Goal: Task Accomplishment & Management: Use online tool/utility

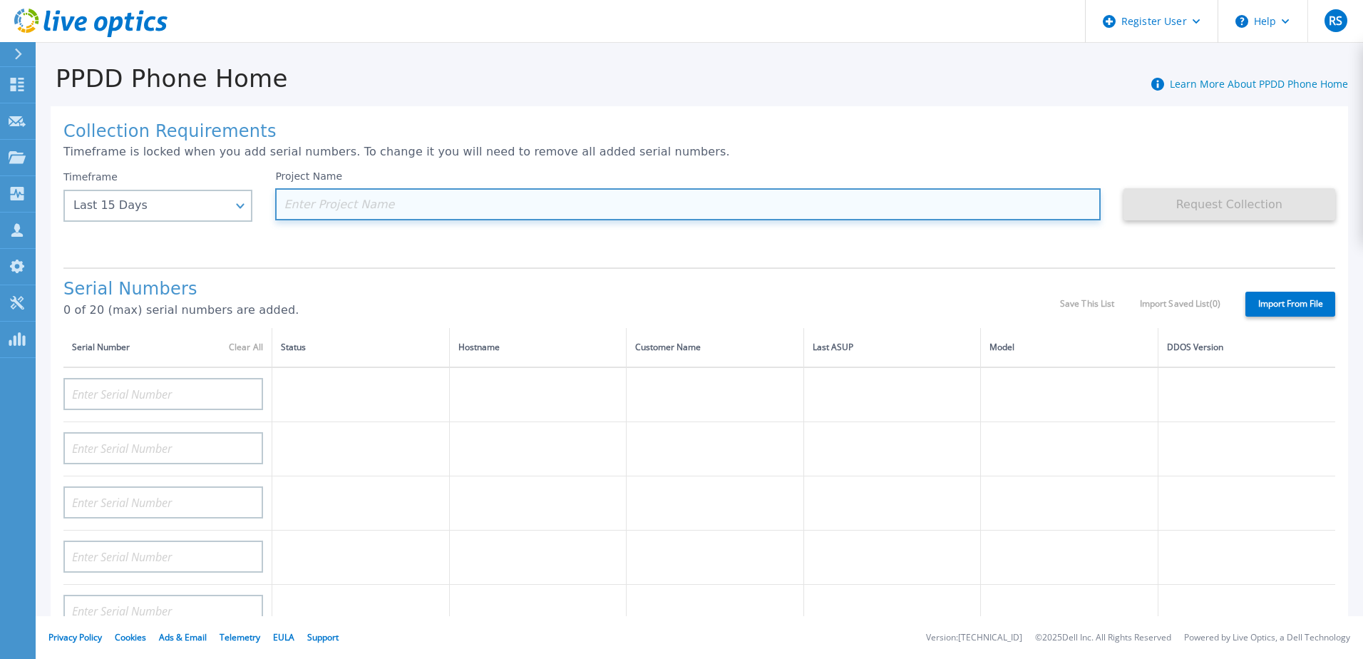
click at [363, 203] on input at bounding box center [687, 204] width 825 height 32
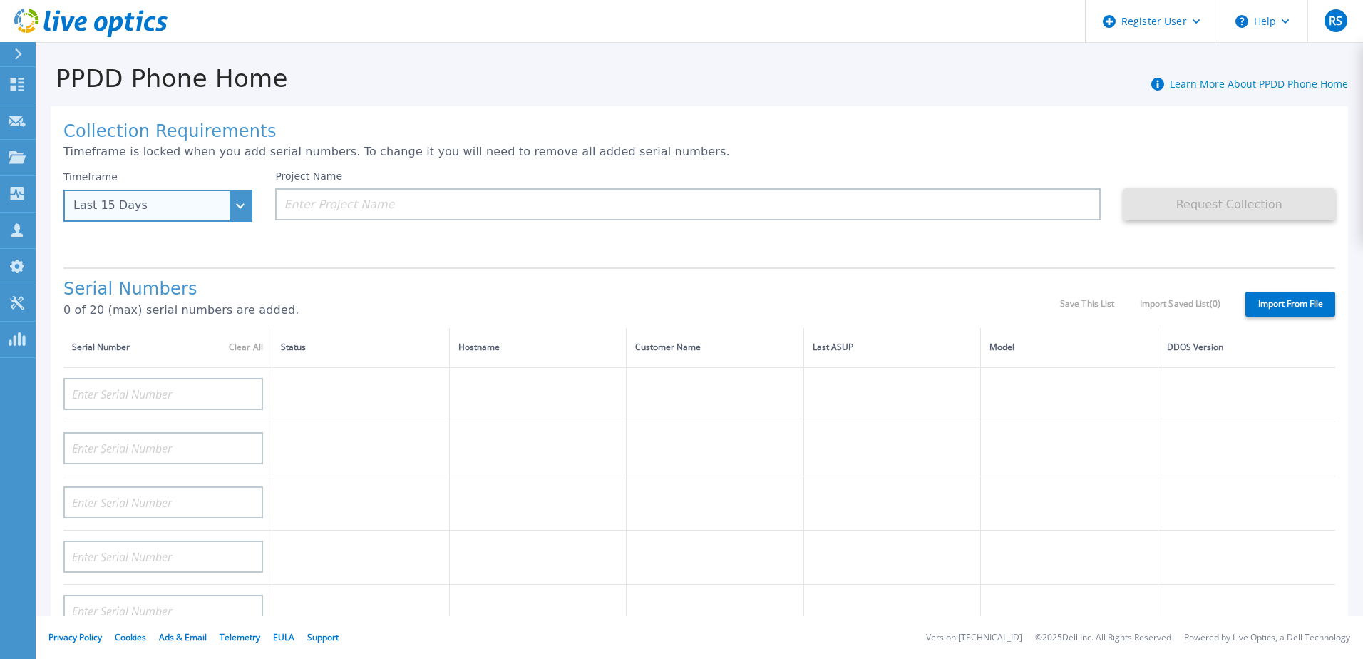
click at [232, 210] on div "Last 15 Days" at bounding box center [157, 206] width 189 height 32
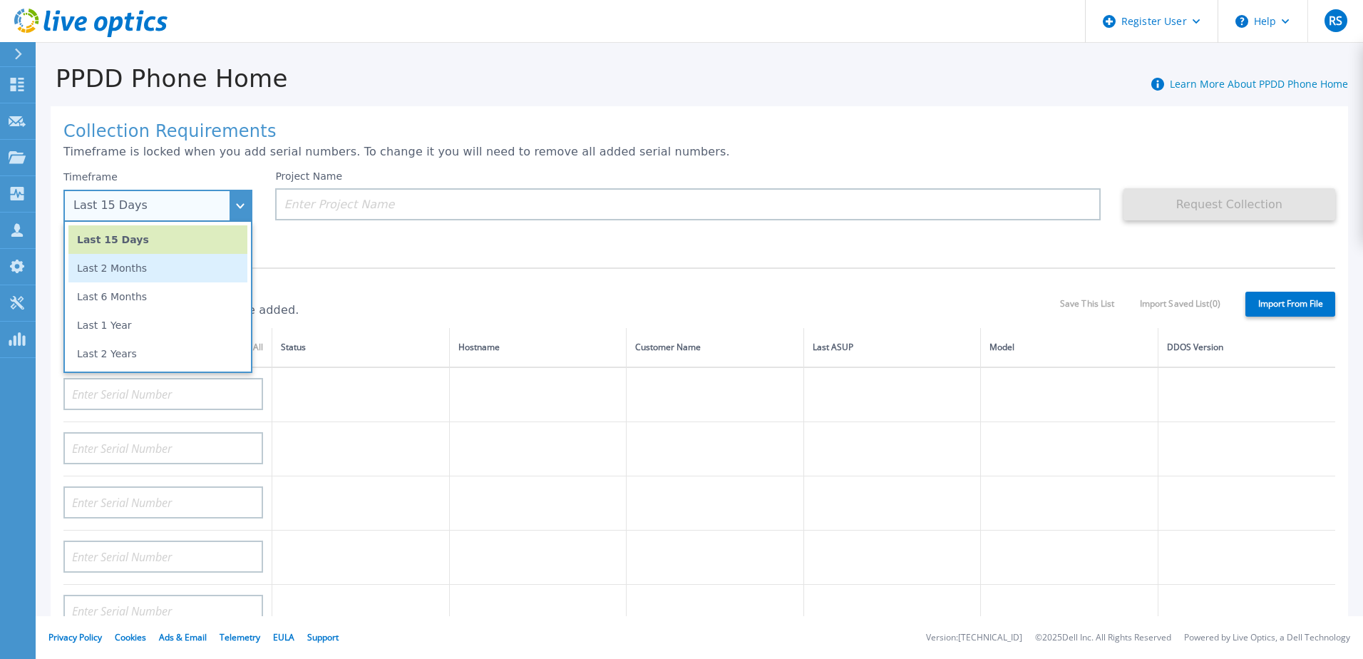
click at [156, 277] on li "Last 2 Months" at bounding box center [157, 268] width 179 height 29
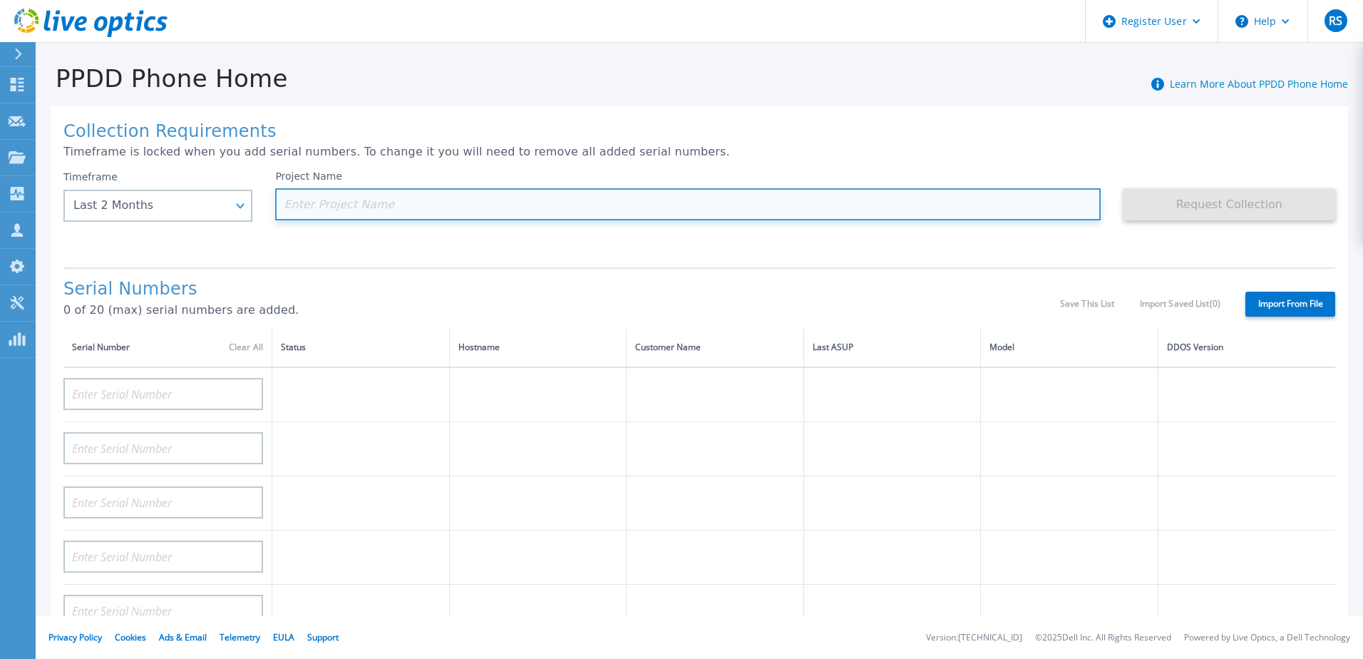
click at [316, 210] on input at bounding box center [687, 204] width 825 height 32
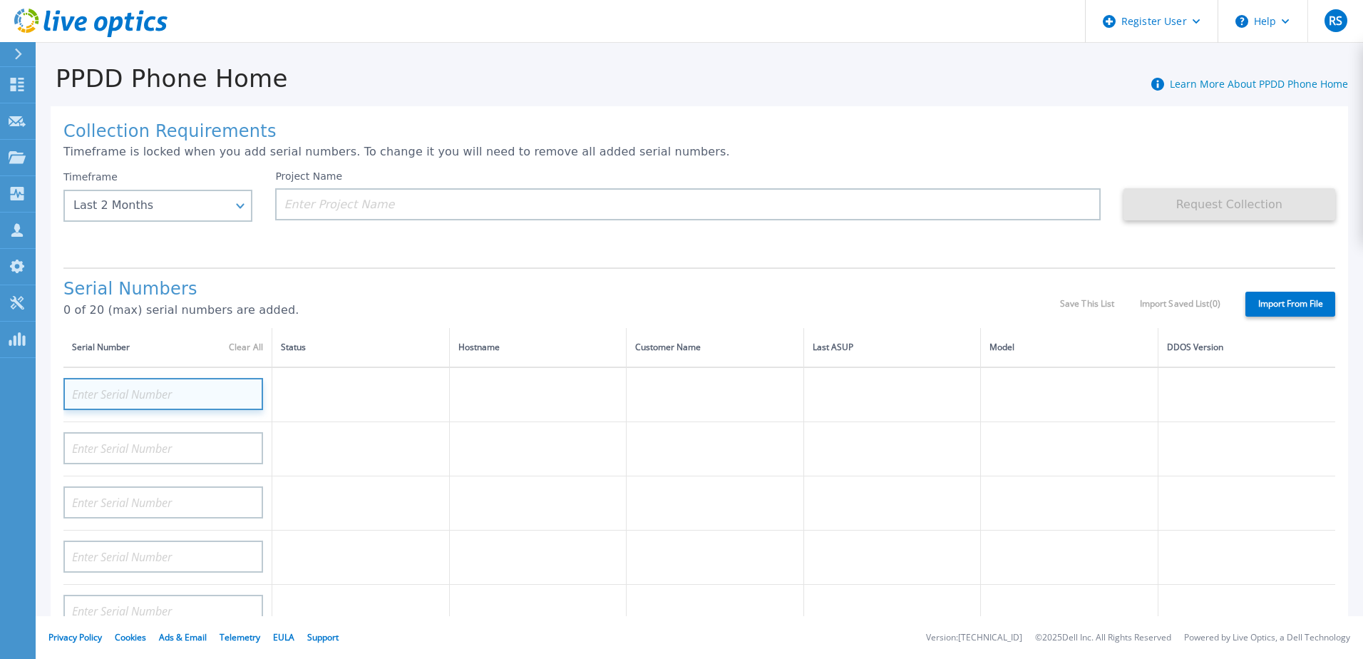
click at [158, 386] on input at bounding box center [163, 394] width 200 height 32
paste input "CKM00190401469"
type input "CKM00190401469"
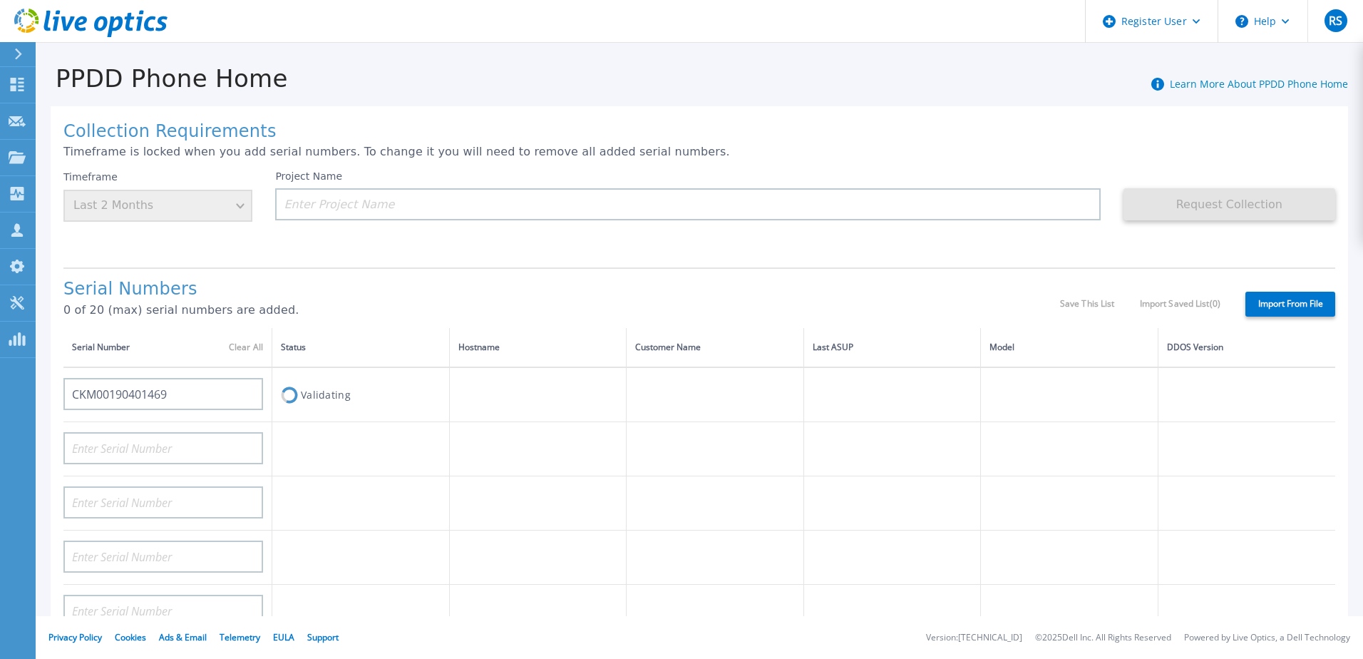
click at [383, 250] on div "Project Name" at bounding box center [698, 213] width 847 height 86
click at [15, 85] on icon at bounding box center [17, 85] width 17 height 14
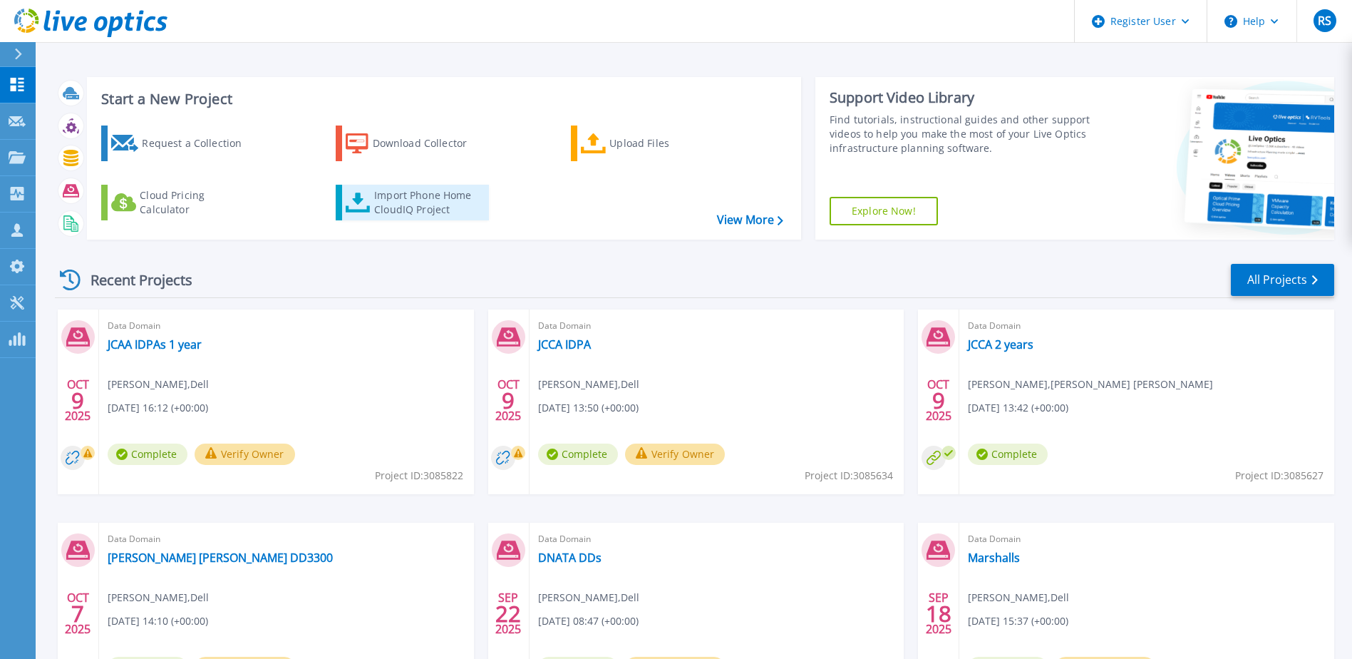
click at [393, 200] on div "Import Phone Home CloudIQ Project" at bounding box center [429, 202] width 111 height 29
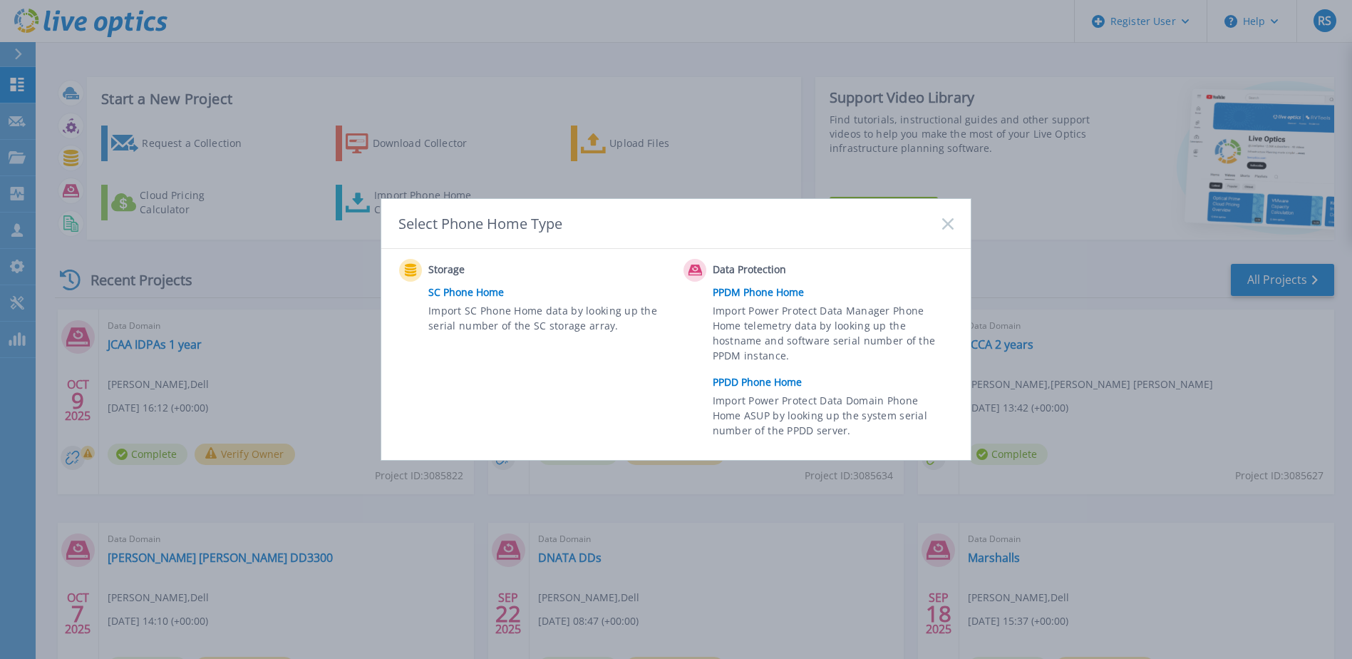
click at [760, 378] on link "PPDD Phone Home" at bounding box center [837, 381] width 248 height 21
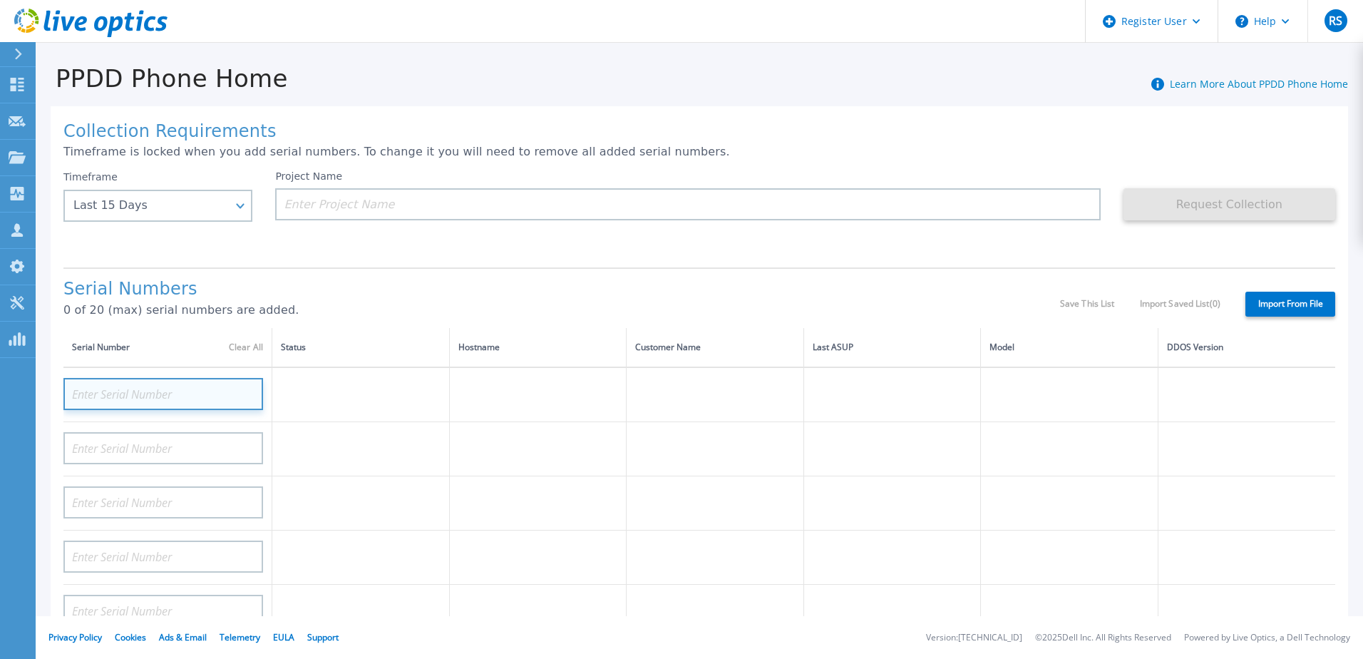
click at [182, 395] on input at bounding box center [163, 394] width 200 height 32
paste input "CKM00190401469"
type input "CKM00190401469"
click at [387, 301] on div "Serial Numbers 0 of 20 (max) serial numbers are added." at bounding box center [561, 303] width 996 height 48
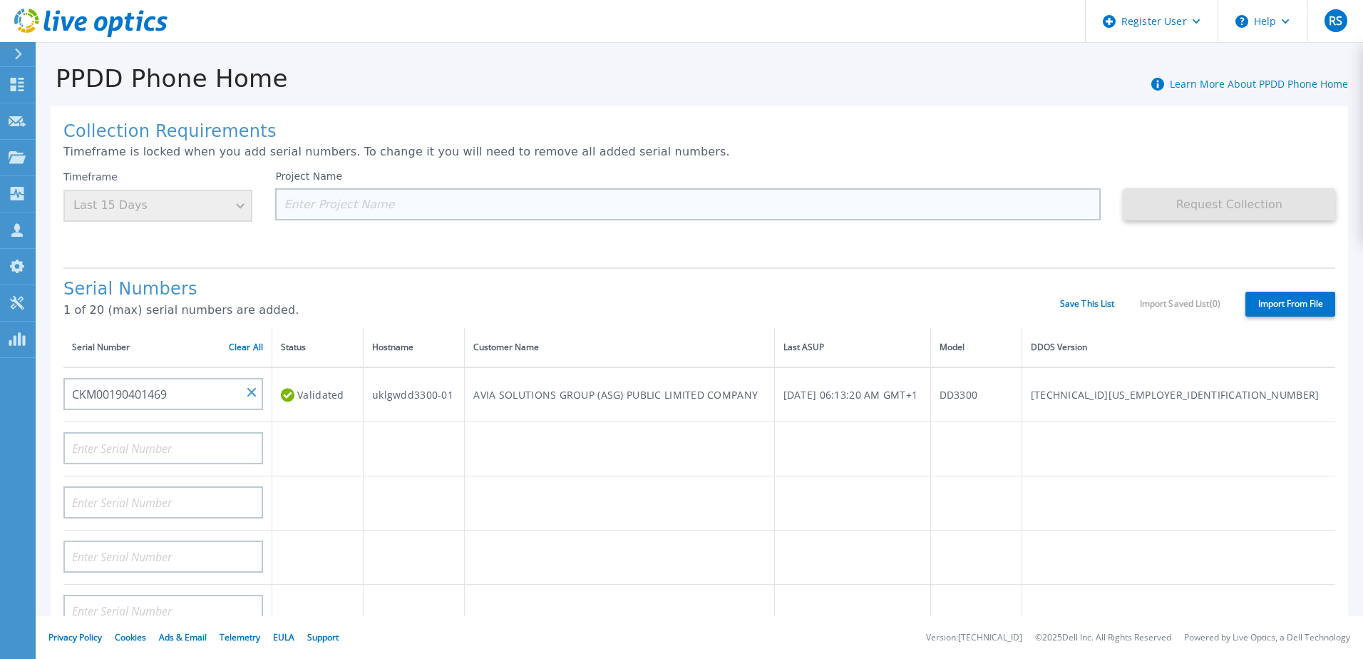
click at [347, 198] on input at bounding box center [687, 204] width 825 height 32
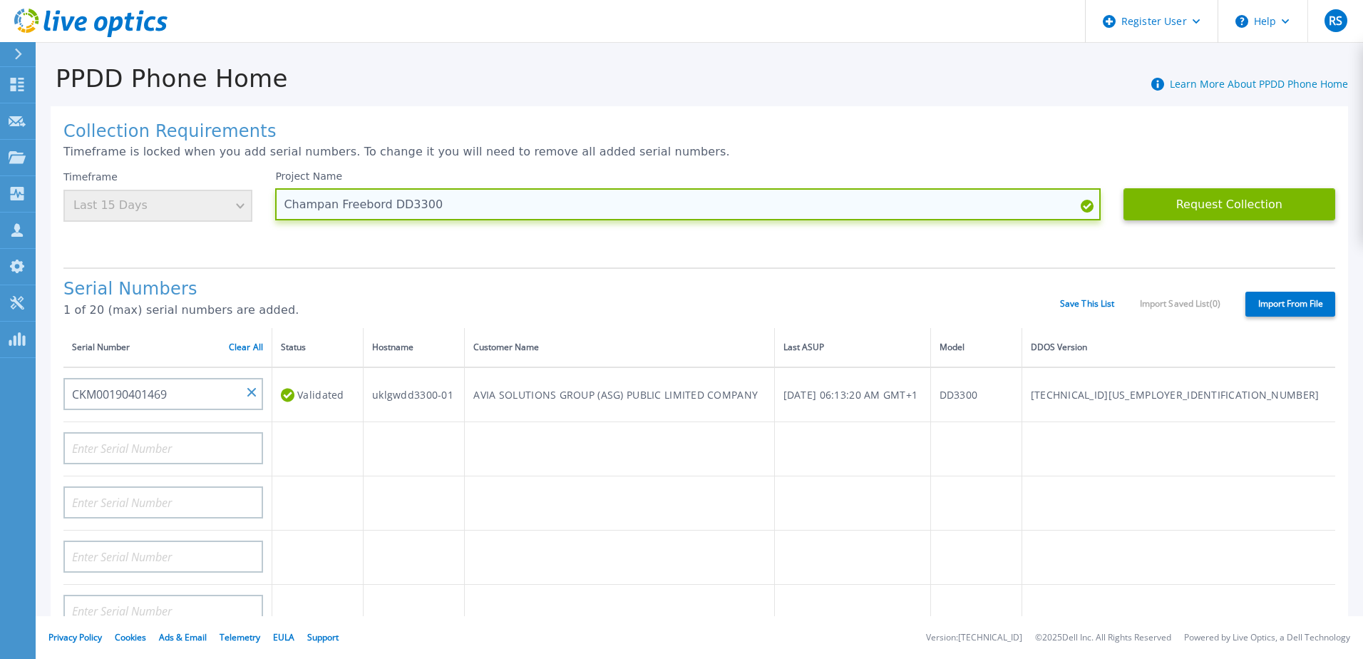
click at [376, 205] on input "Champan Freebord DD3300" at bounding box center [687, 204] width 825 height 32
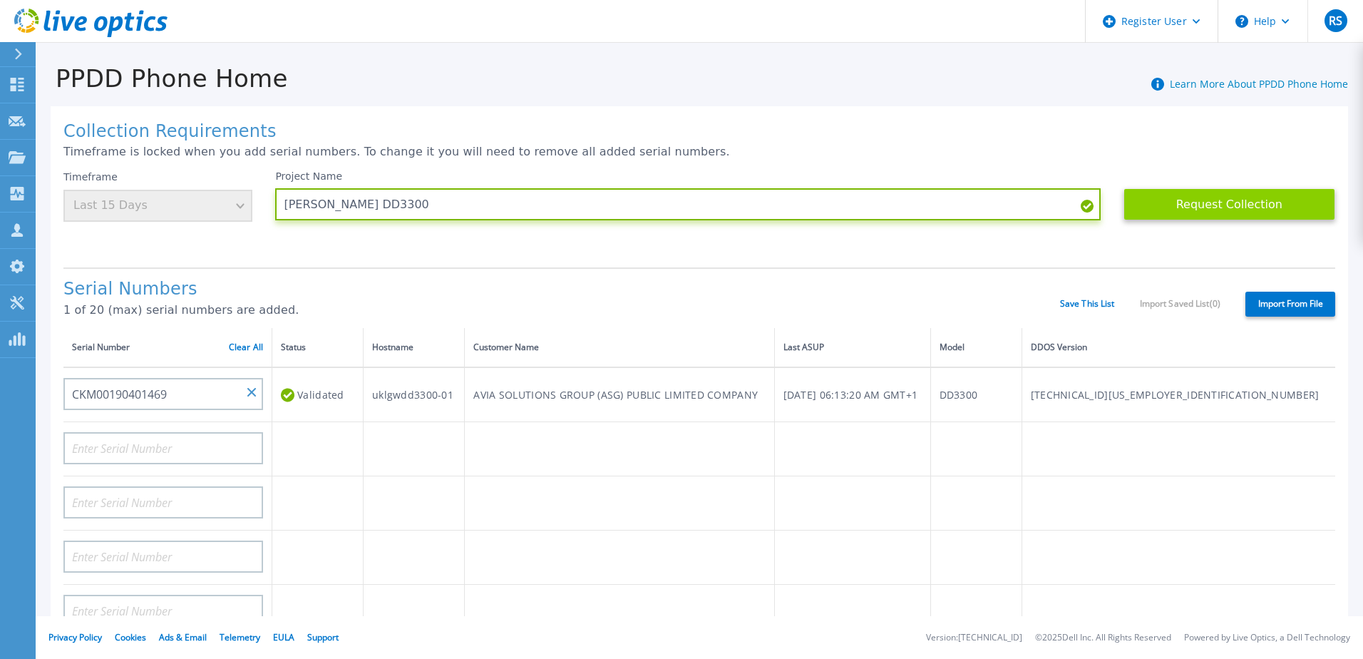
type input "[PERSON_NAME] DD3300"
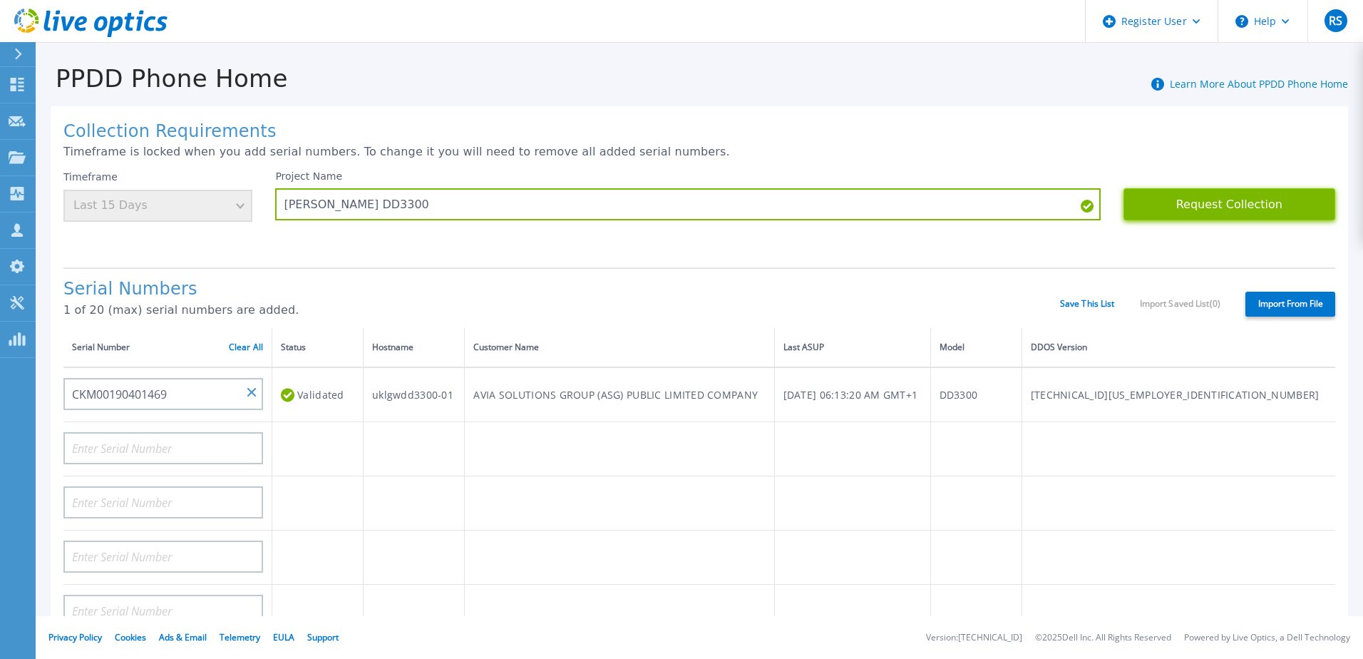
click at [1224, 199] on button "Request Collection" at bounding box center [1229, 204] width 212 height 32
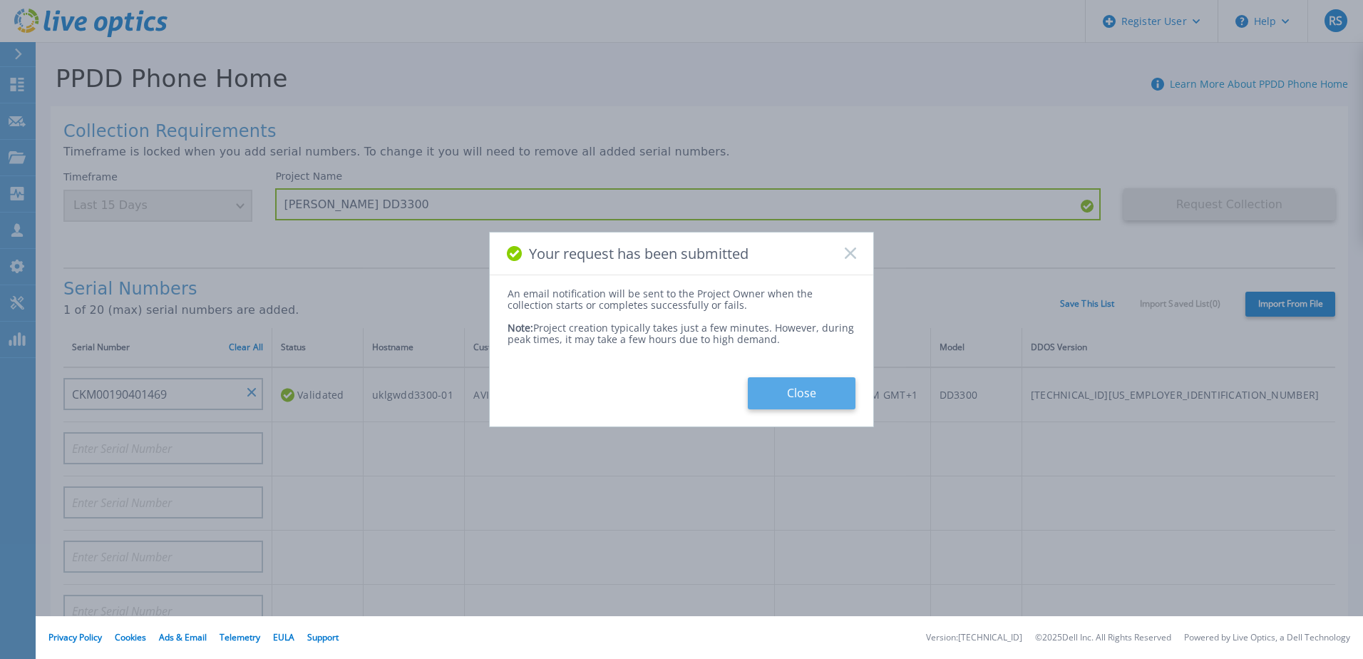
click at [834, 400] on button "Close" at bounding box center [802, 393] width 108 height 32
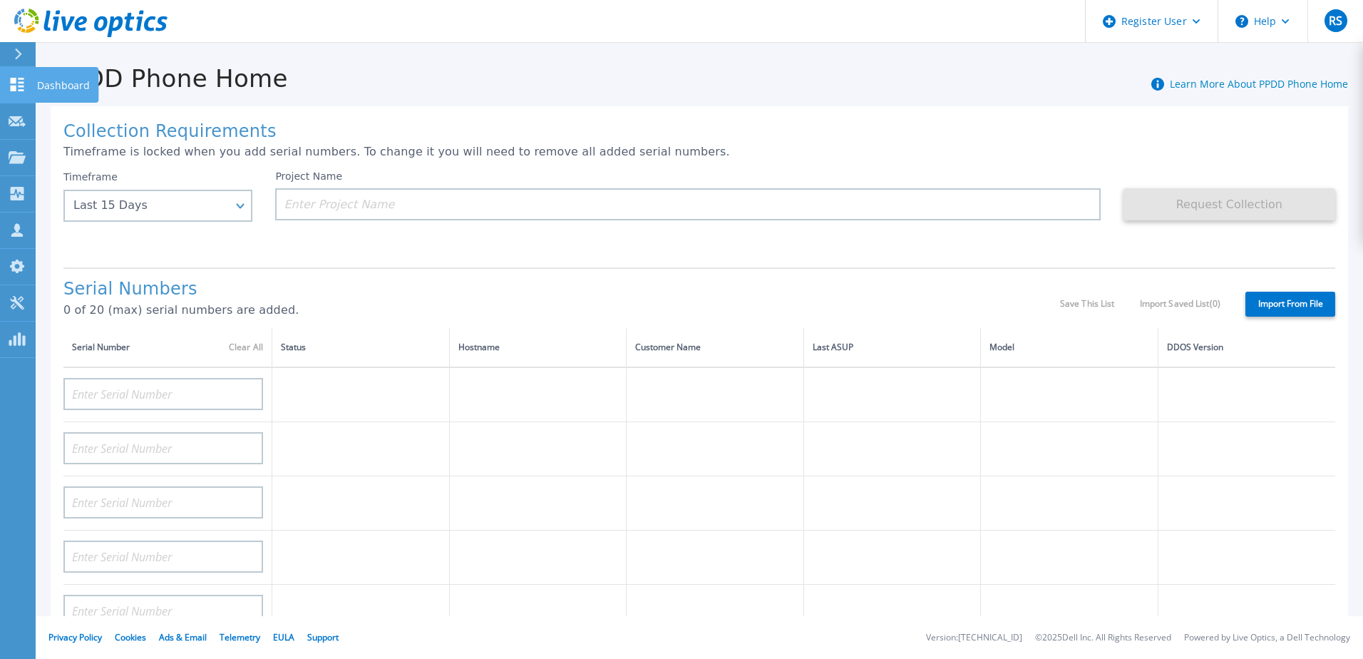
click at [21, 76] on link "Dashboard Dashboard" at bounding box center [18, 85] width 36 height 36
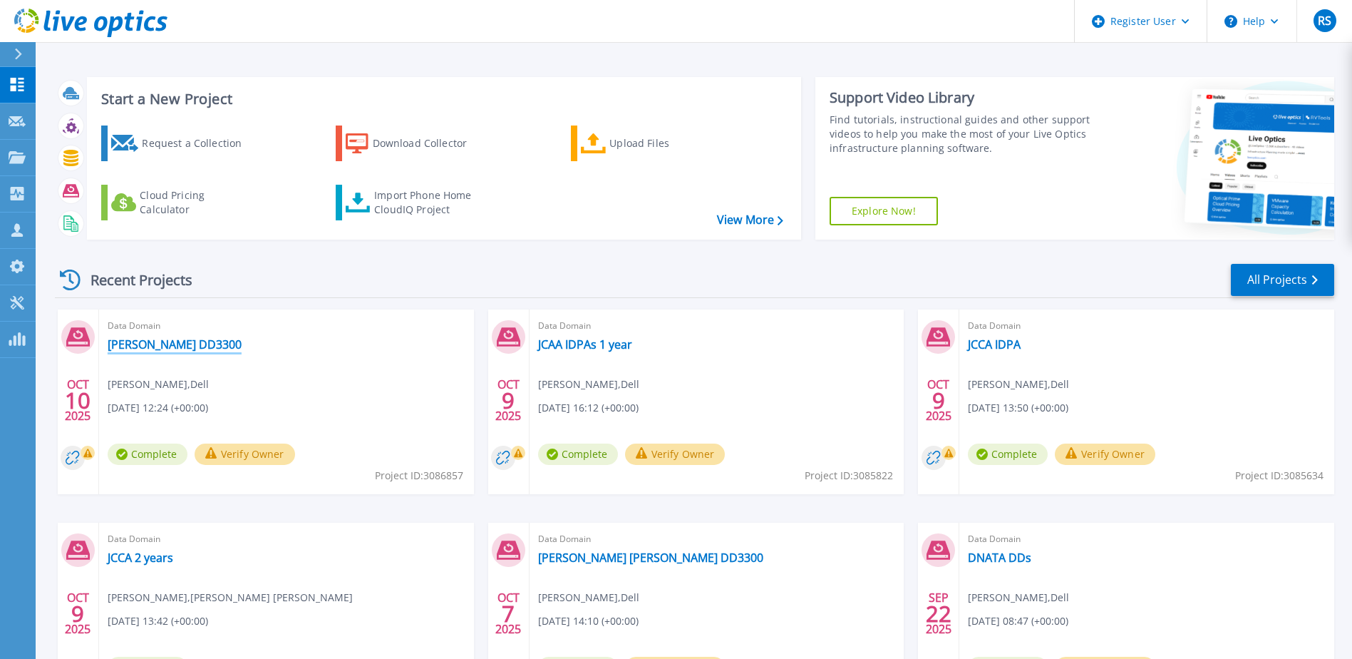
click at [196, 344] on link "[PERSON_NAME] DD3300" at bounding box center [175, 344] width 134 height 14
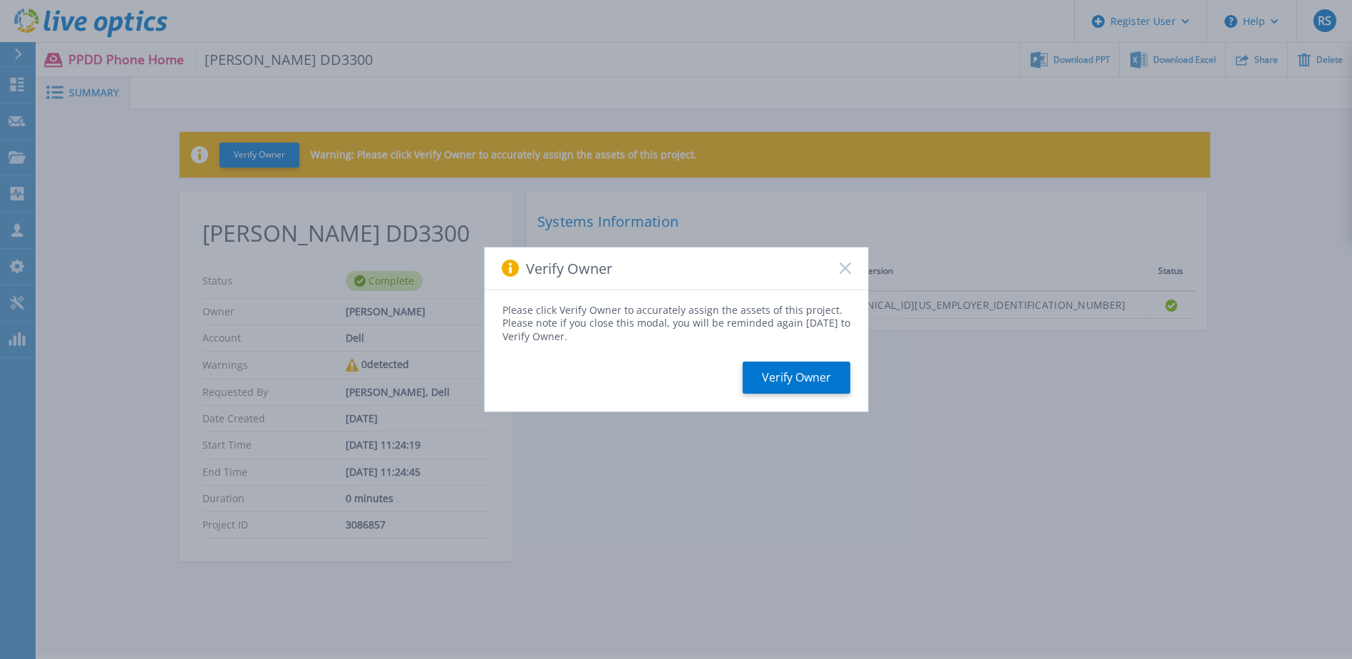
click at [851, 266] on div "Verify Owner" at bounding box center [676, 268] width 383 height 43
click at [845, 268] on rect at bounding box center [845, 268] width 12 height 12
